Goal: Obtain resource: Obtain resource

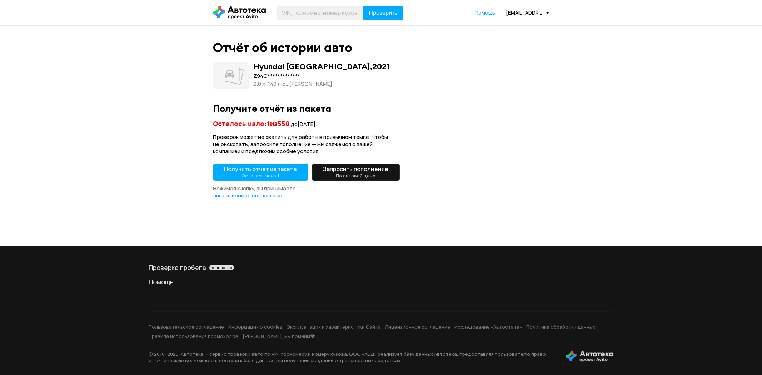
click at [274, 173] on small "Осталось мало: 1" at bounding box center [260, 176] width 38 height 6
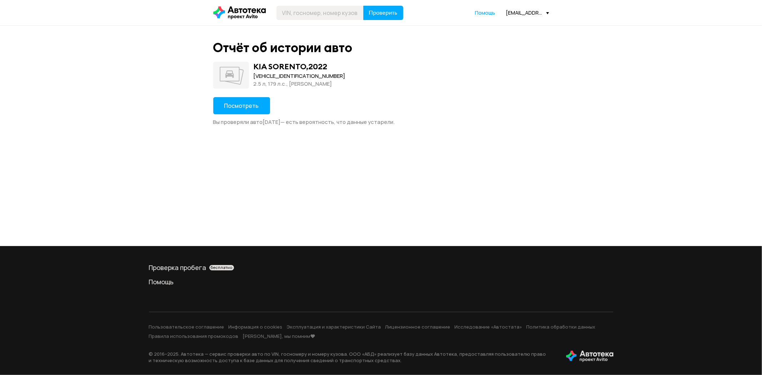
click at [256, 108] on span "Посмотреть" at bounding box center [241, 106] width 35 height 8
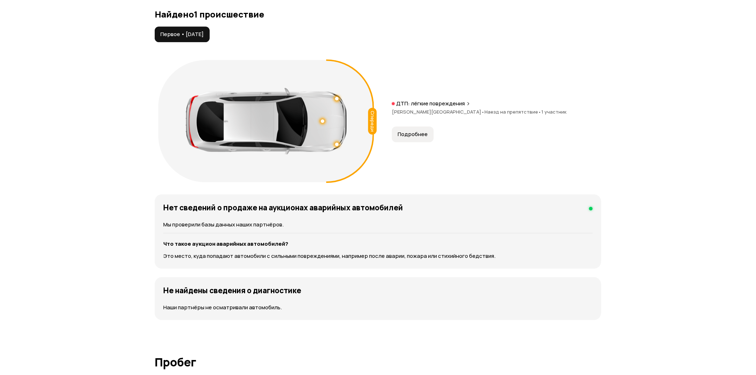
scroll to position [754, 0]
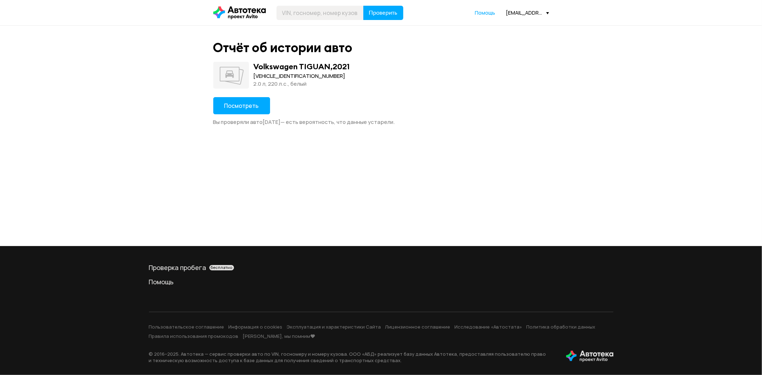
click at [254, 109] on button "Посмотреть" at bounding box center [241, 105] width 57 height 17
click at [249, 109] on span "Посмотреть" at bounding box center [241, 106] width 35 height 8
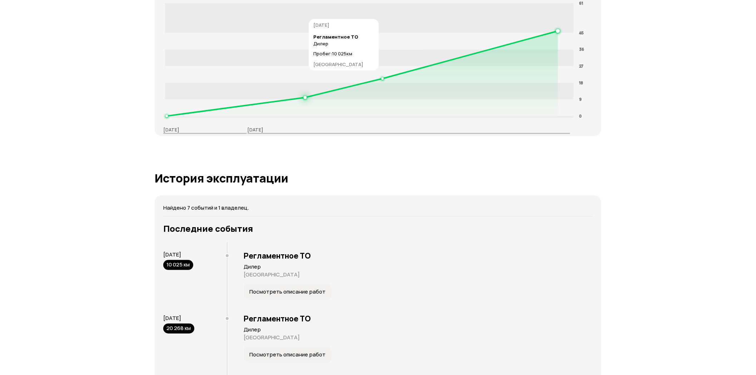
scroll to position [992, 0]
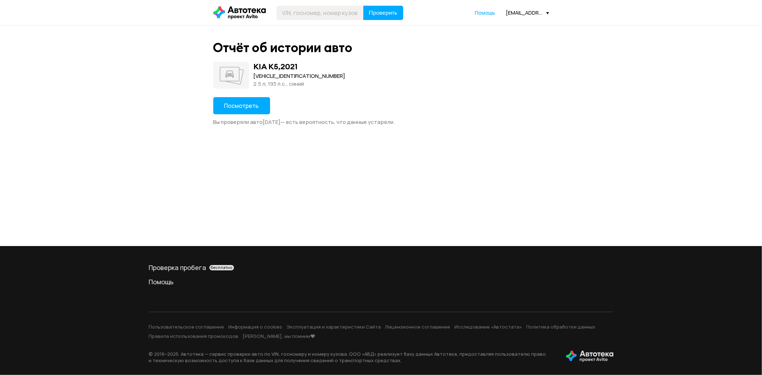
click at [254, 99] on button "Посмотреть" at bounding box center [241, 105] width 57 height 17
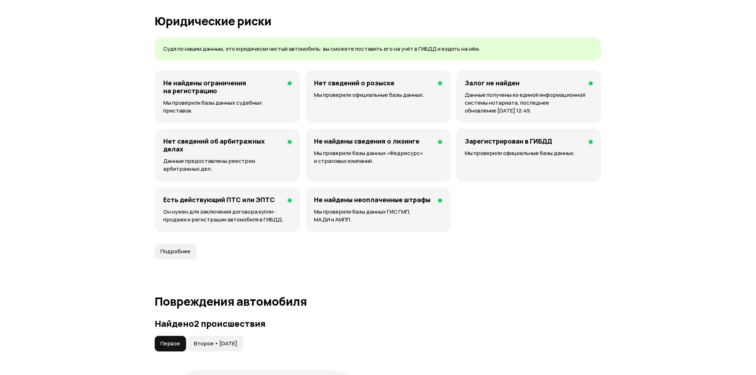
scroll to position [635, 0]
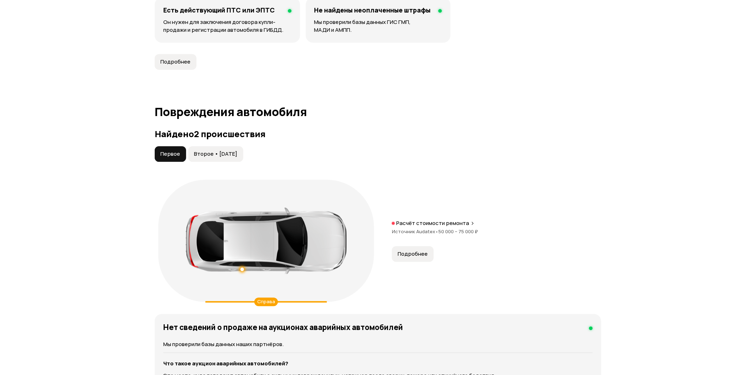
click at [223, 150] on button "Второе • [DATE]" at bounding box center [215, 154] width 55 height 16
